Goal: Information Seeking & Learning: Learn about a topic

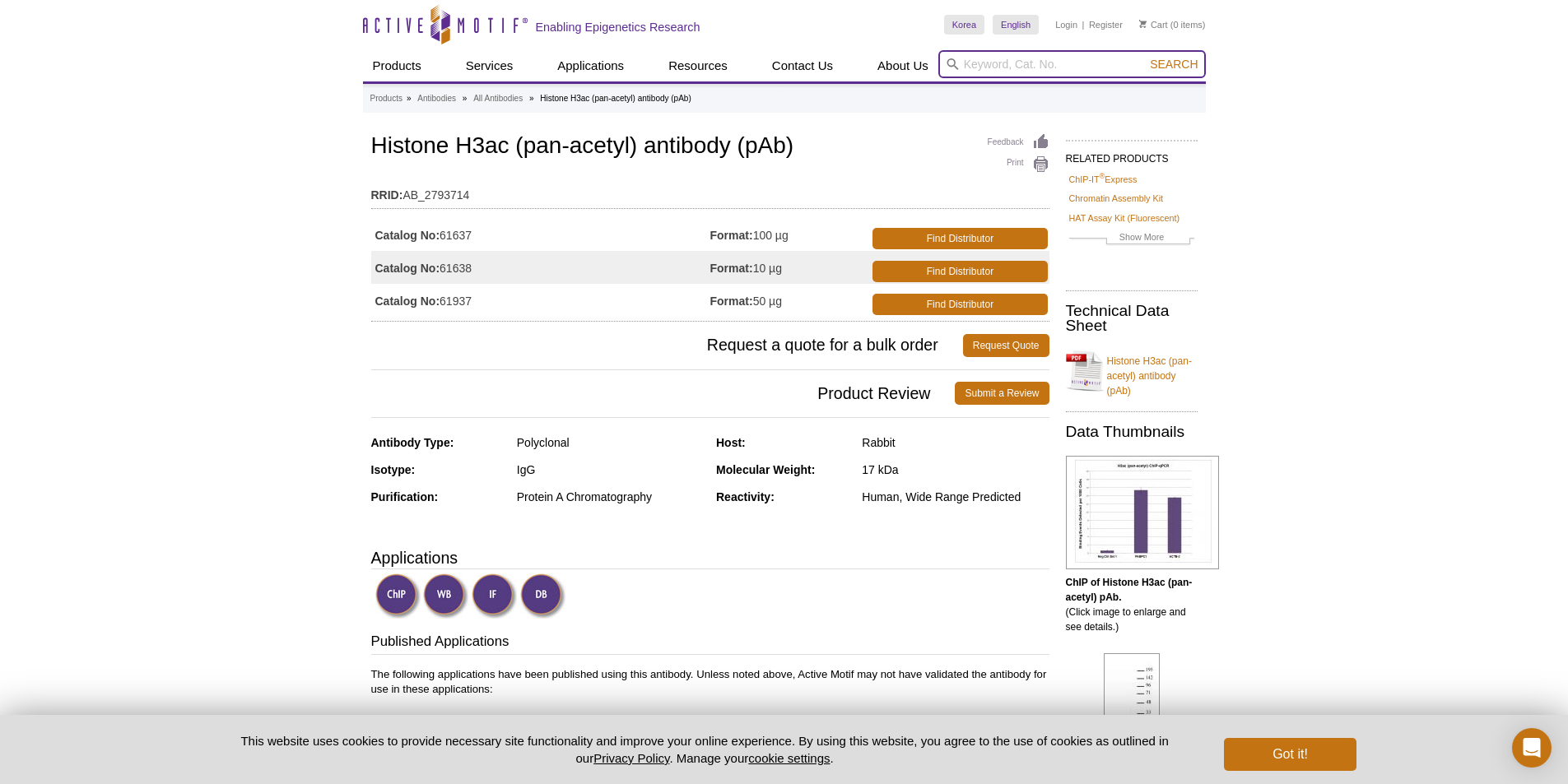
click at [1018, 70] on input "search" at bounding box center [1072, 64] width 268 height 28
type input "histone marker"
click at [1145, 57] on button "Search" at bounding box center [1173, 64] width 58 height 15
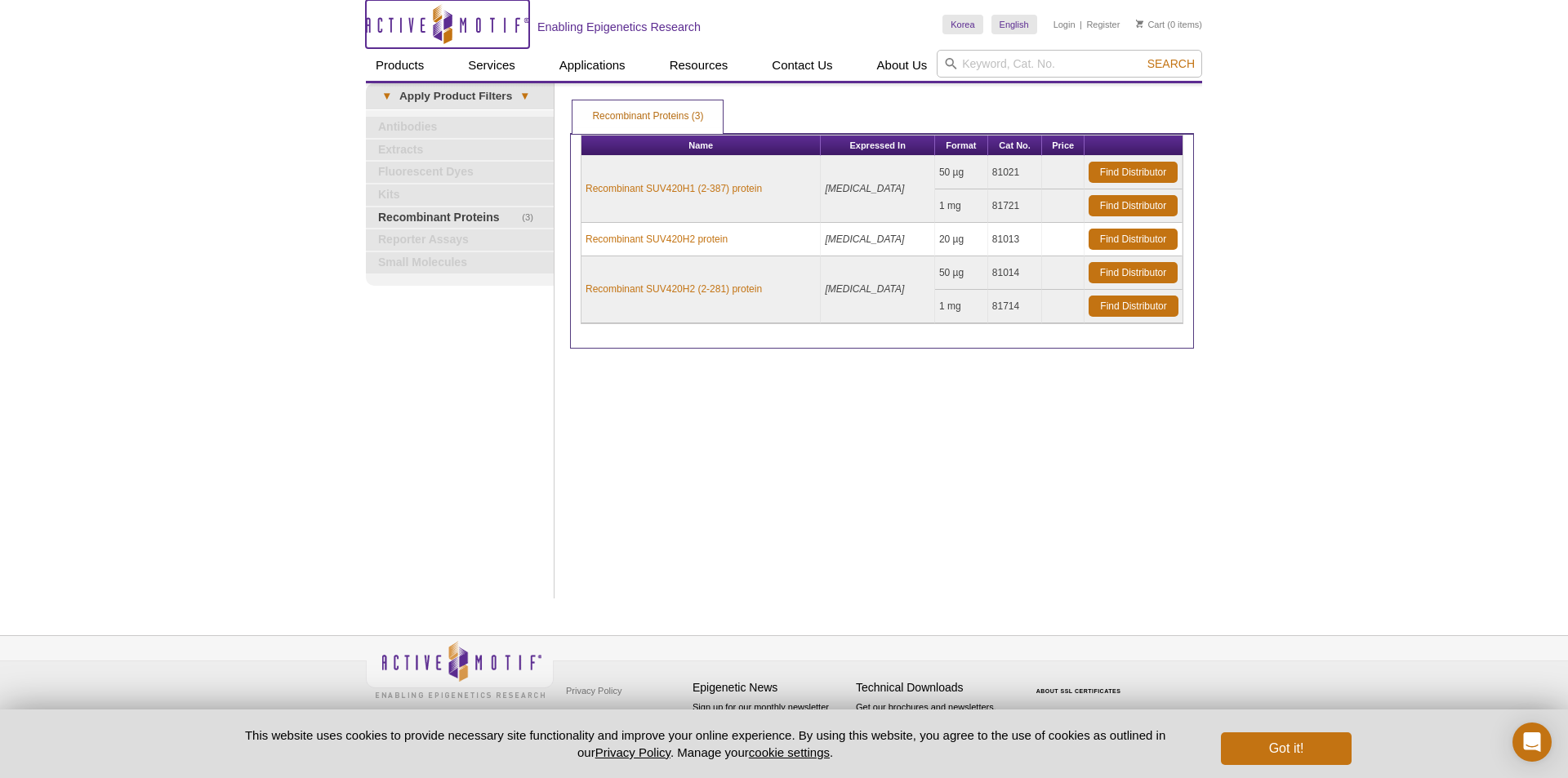
click at [445, 16] on icon "Active Motif Logo" at bounding box center [447, 24] width 163 height 40
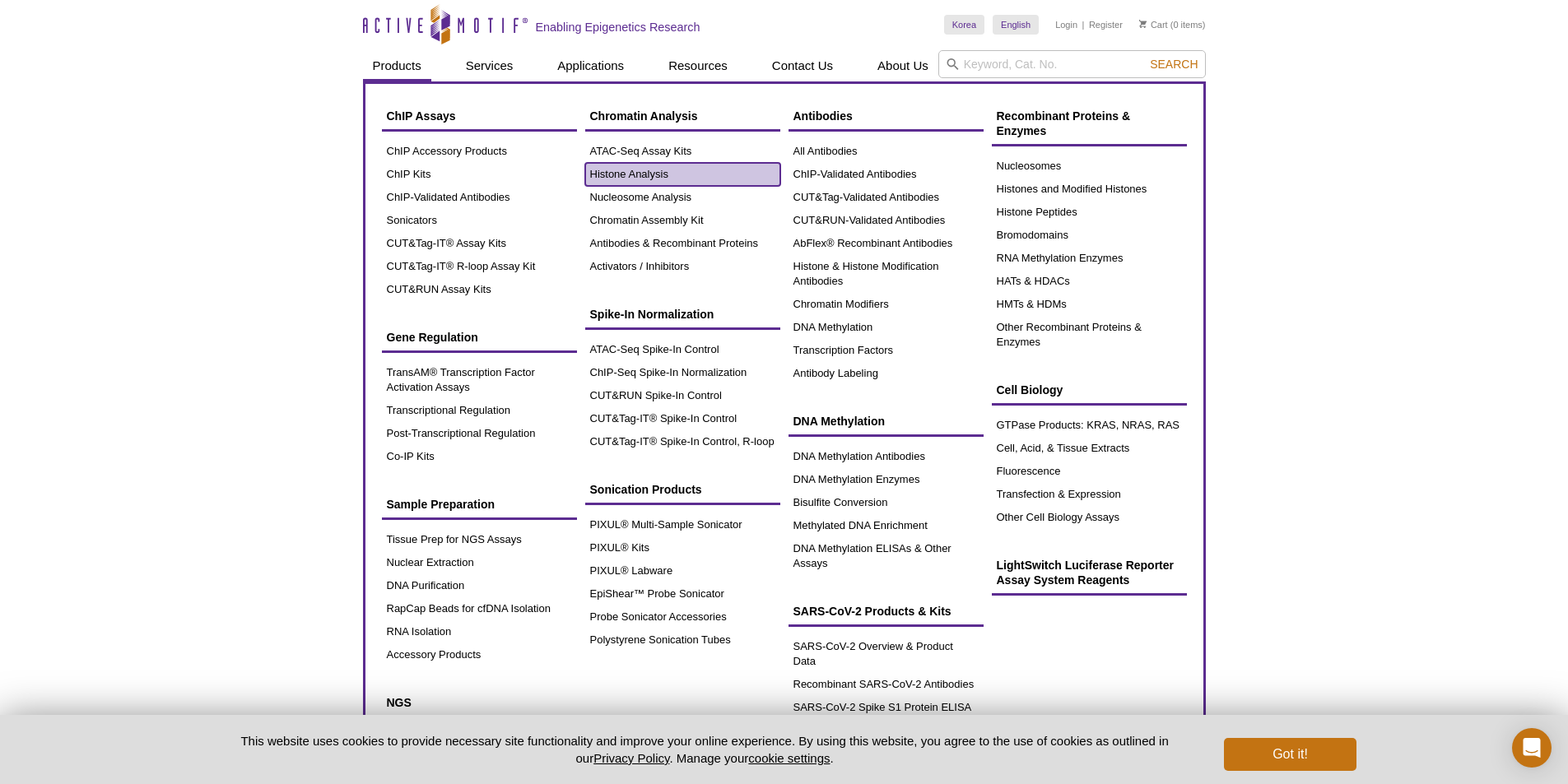
click at [642, 172] on link "Histone Analysis" at bounding box center [683, 174] width 195 height 23
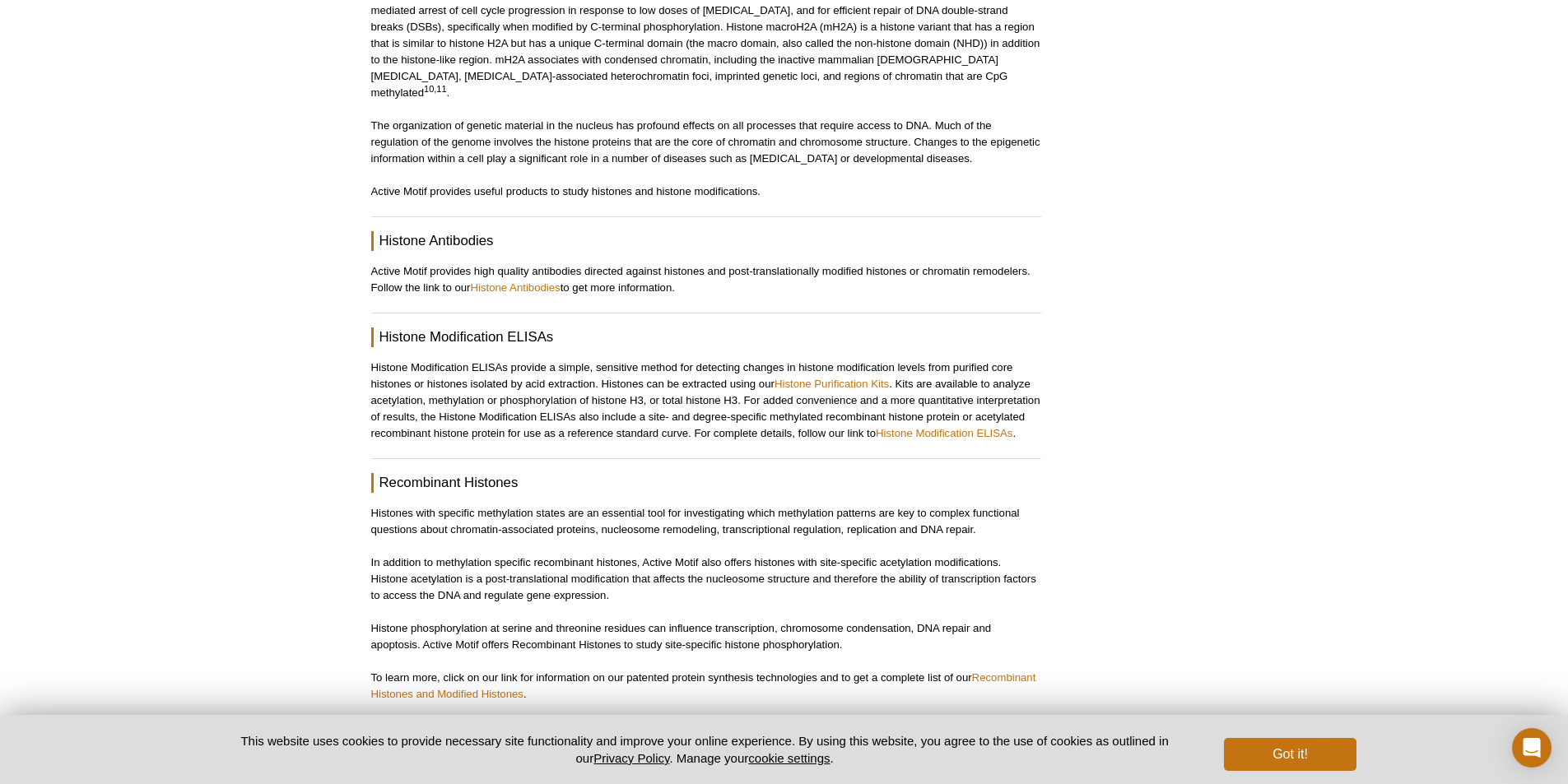
scroll to position [1317, 0]
click at [812, 378] on link "Histone Purification Kits" at bounding box center [832, 384] width 114 height 12
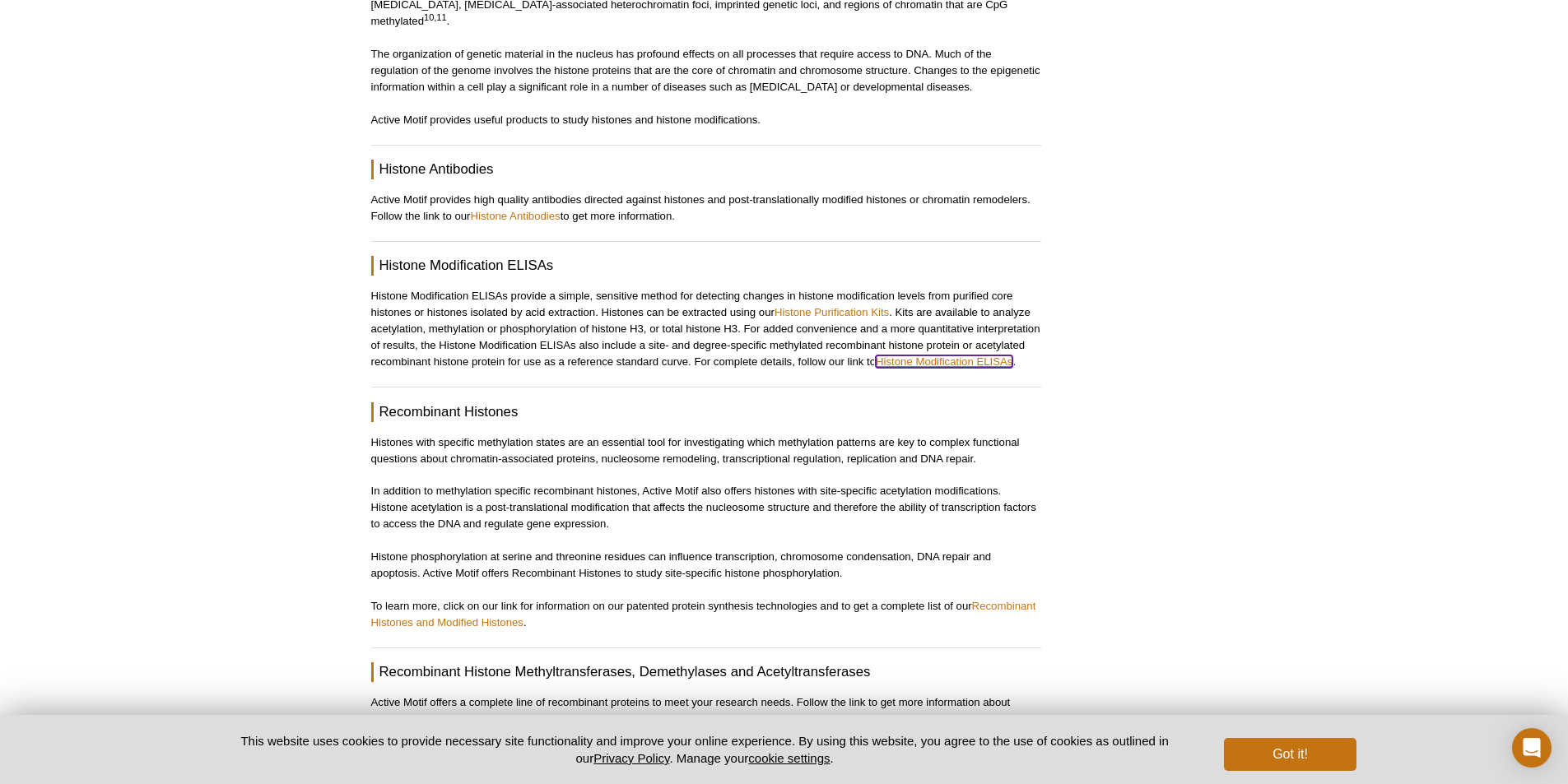
click at [957, 355] on link "Histone Modification ELISAs" at bounding box center [944, 361] width 136 height 12
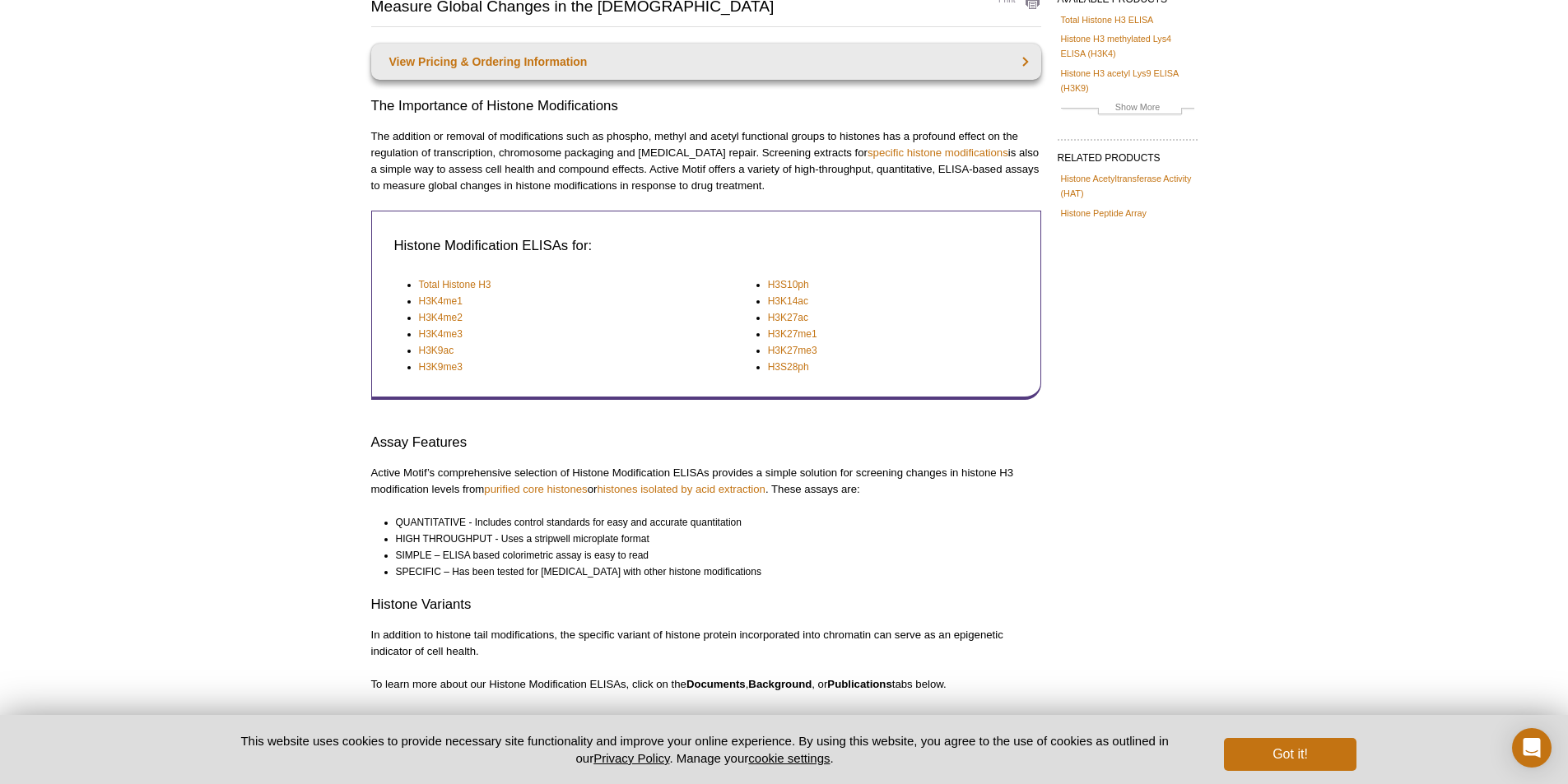
scroll to position [43, 0]
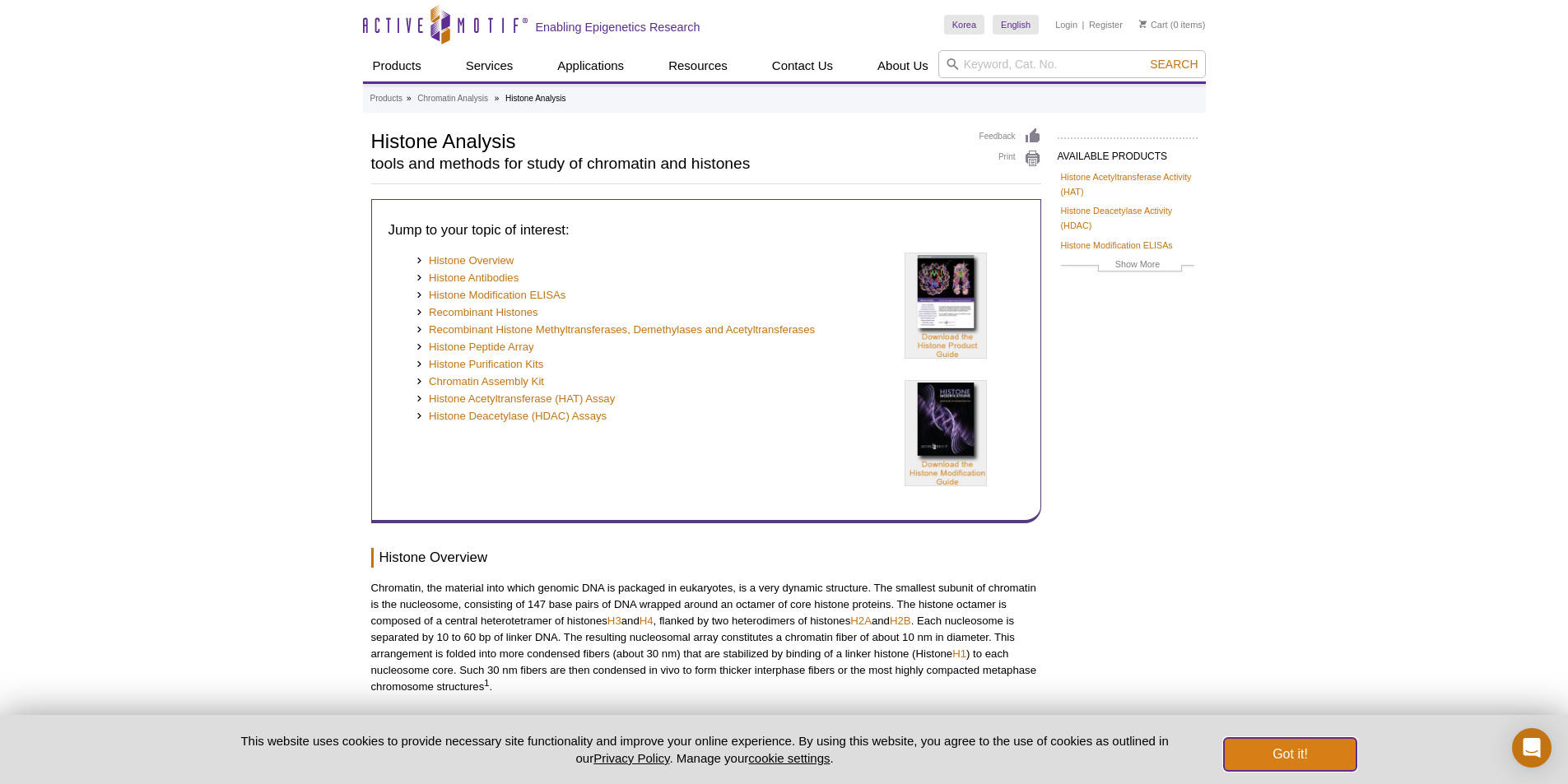
click at [1302, 751] on button "Got it!" at bounding box center [1289, 755] width 132 height 33
